Goal: Find specific page/section: Find specific page/section

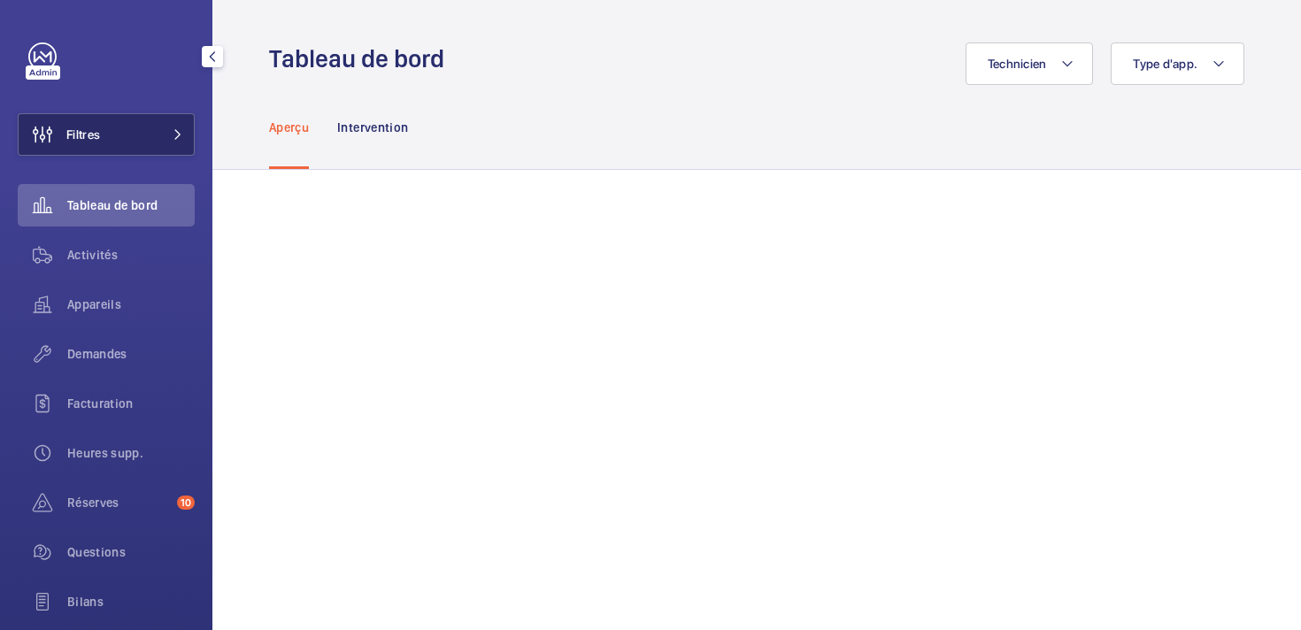
click at [88, 128] on span "Filtres" at bounding box center [83, 135] width 34 height 18
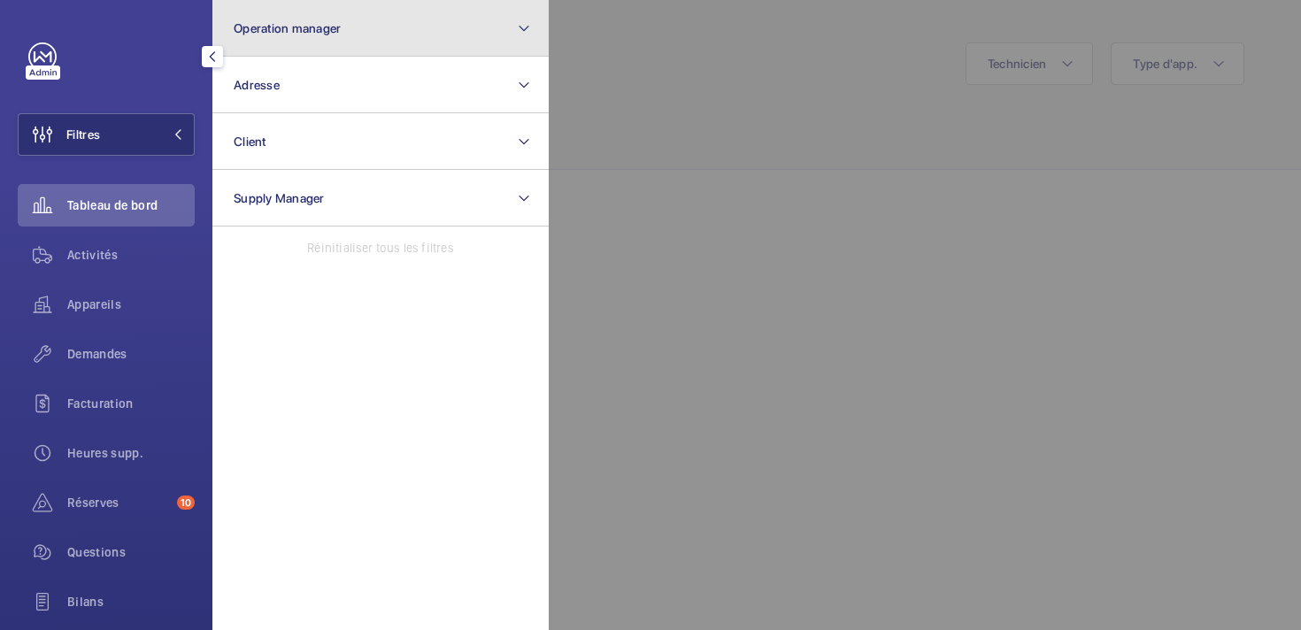
click at [343, 24] on button "Operation manager" at bounding box center [380, 28] width 336 height 57
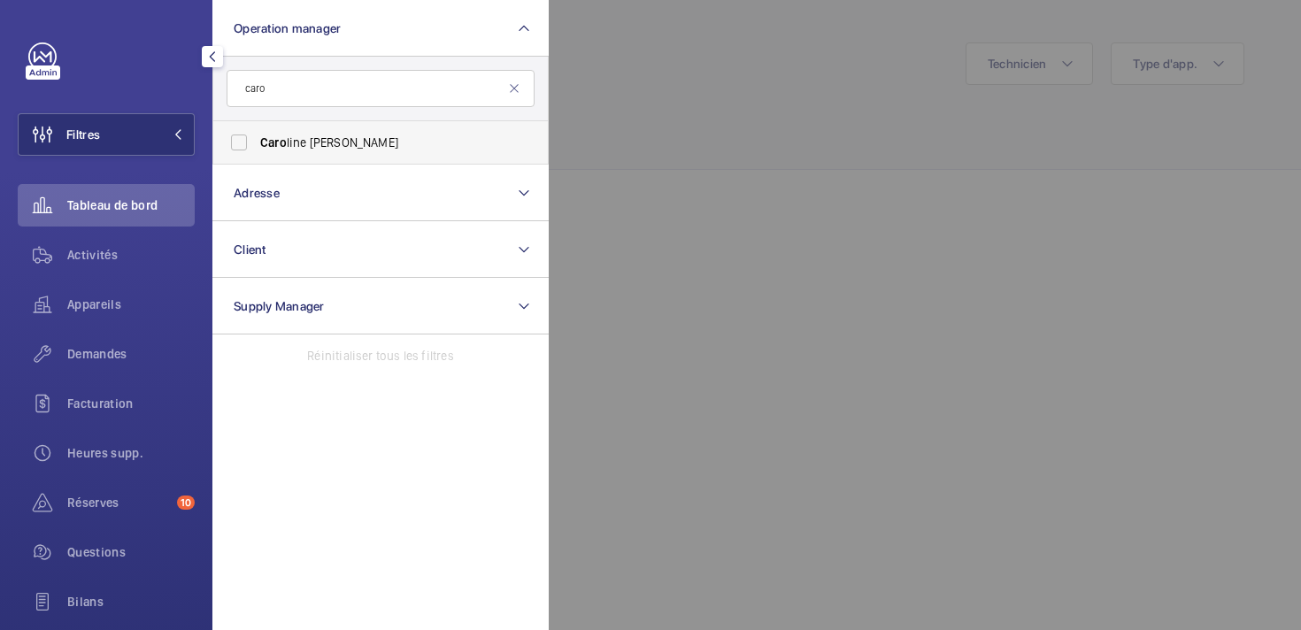
type input "caro"
click at [380, 144] on span "Caro line [PERSON_NAME]" at bounding box center [381, 143] width 243 height 18
click at [257, 144] on input "Caro line [PERSON_NAME]" at bounding box center [238, 142] width 35 height 35
checkbox input "true"
click at [86, 301] on span "Appareils" at bounding box center [130, 305] width 127 height 18
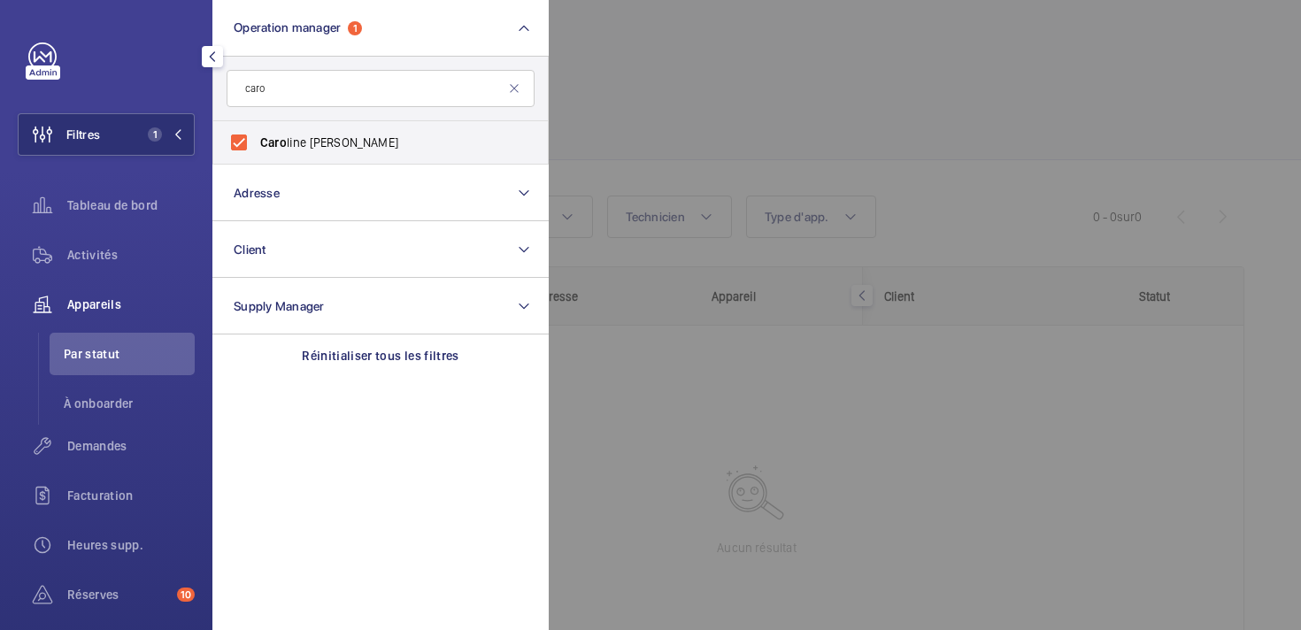
click at [809, 126] on div at bounding box center [1199, 315] width 1301 height 630
